Goal: Information Seeking & Learning: Learn about a topic

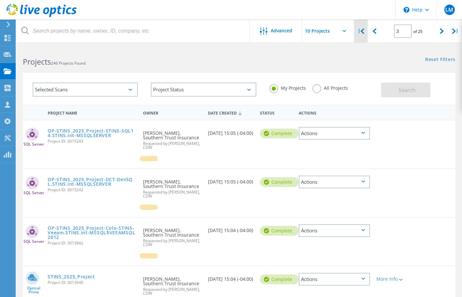
click at [361, 33] on icon at bounding box center [362, 31] width 4 height 6
type input "1"
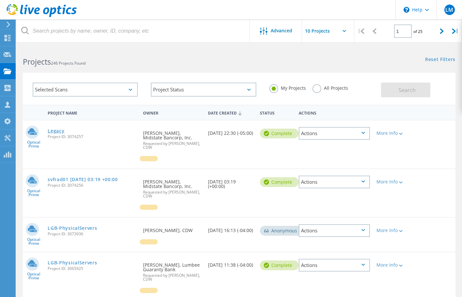
click at [64, 133] on link "Legacy" at bounding box center [56, 131] width 17 height 5
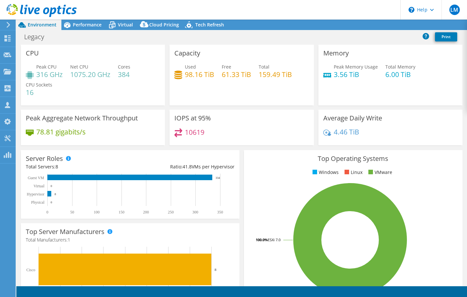
select select "USD"
click at [96, 29] on div "Performance" at bounding box center [83, 25] width 45 height 10
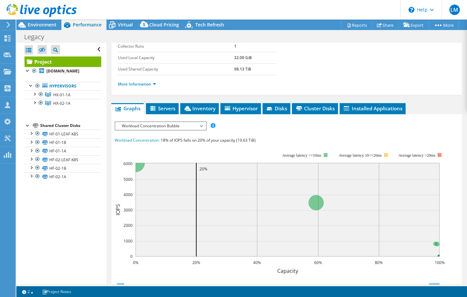
scroll to position [130, 0]
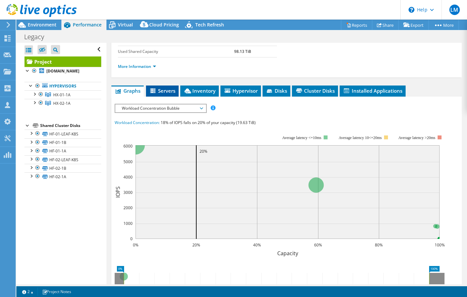
click at [160, 89] on span "Servers" at bounding box center [162, 90] width 26 height 7
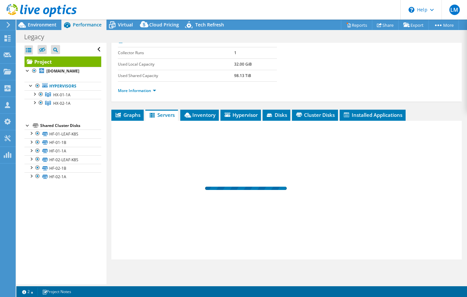
scroll to position [106, 0]
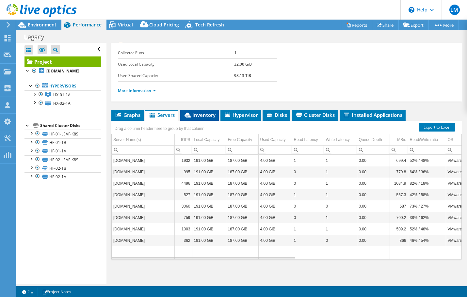
click at [205, 110] on li "Inventory" at bounding box center [199, 115] width 38 height 11
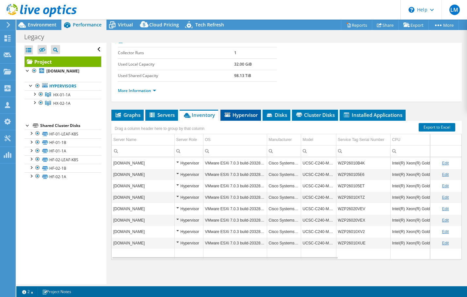
click at [237, 113] on span "Hypervisor" at bounding box center [240, 115] width 34 height 7
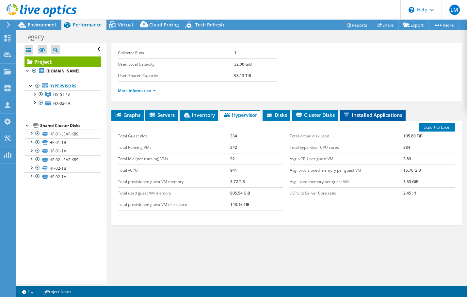
click at [379, 117] on span "Installed Applications" at bounding box center [372, 115] width 59 height 7
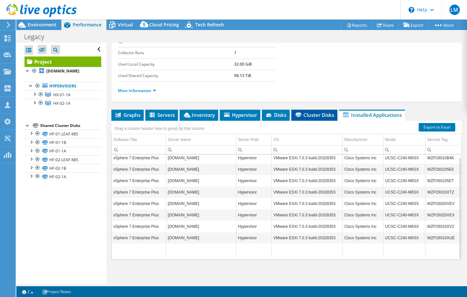
click at [305, 114] on span "Cluster Disks" at bounding box center [313, 115] width 39 height 7
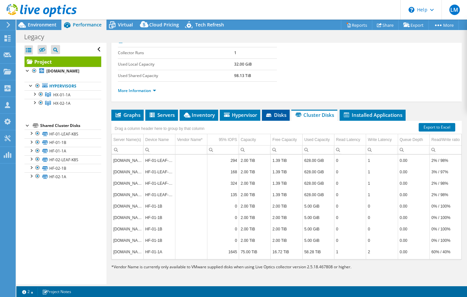
click at [281, 116] on span "Disks" at bounding box center [275, 115] width 21 height 7
